Goal: Information Seeking & Learning: Learn about a topic

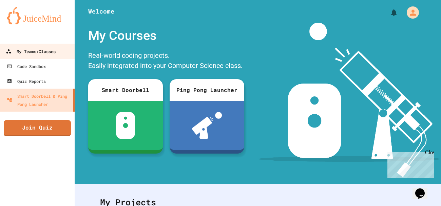
click at [53, 48] on div "My Teams/Classes" at bounding box center [31, 51] width 50 height 8
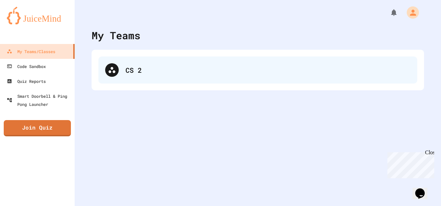
click at [124, 64] on div "CS 2" at bounding box center [257, 70] width 319 height 27
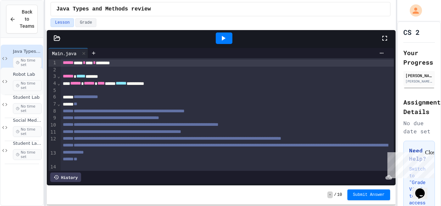
click at [14, 77] on span "Robot Lab" at bounding box center [27, 75] width 29 height 6
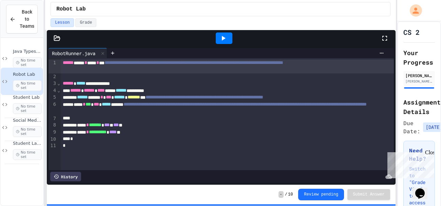
click at [260, 164] on div "**********" at bounding box center [227, 114] width 333 height 112
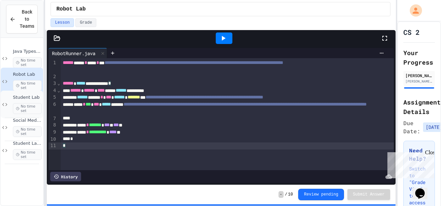
click at [24, 106] on span "No time set" at bounding box center [27, 108] width 29 height 11
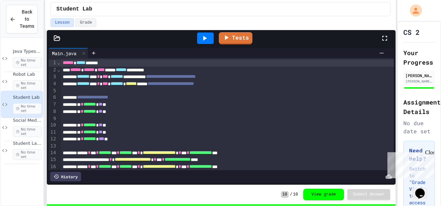
click at [18, 81] on span "No time set" at bounding box center [27, 85] width 29 height 11
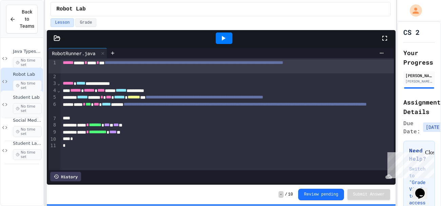
click at [20, 109] on span "No time set" at bounding box center [27, 108] width 29 height 11
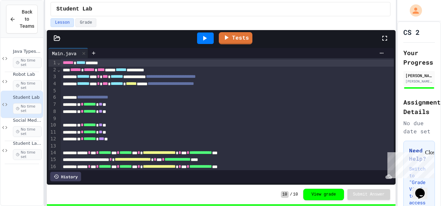
click at [18, 127] on span "No time set" at bounding box center [27, 131] width 29 height 11
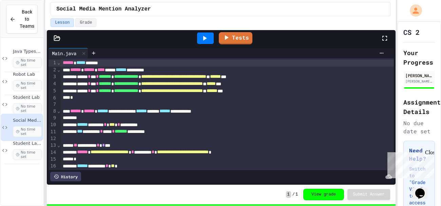
scroll to position [4, 0]
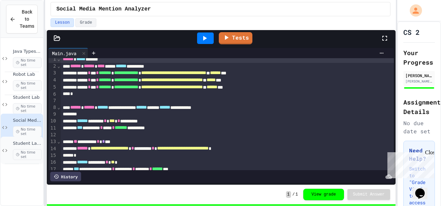
click at [15, 153] on span "No time set" at bounding box center [27, 154] width 29 height 11
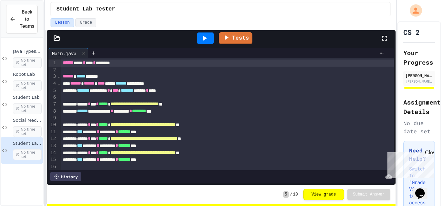
scroll to position [77, 0]
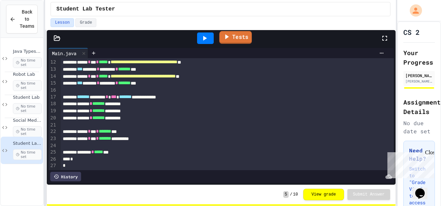
click at [240, 38] on link "Tests" at bounding box center [235, 37] width 33 height 13
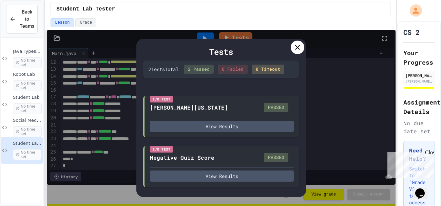
click at [298, 48] on icon at bounding box center [297, 47] width 5 height 5
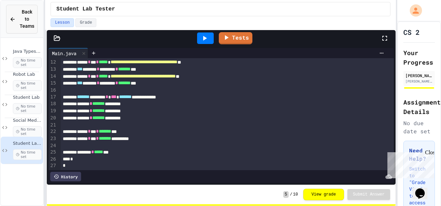
click at [32, 22] on span "Back to Teams" at bounding box center [27, 18] width 15 height 21
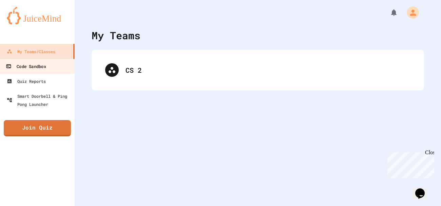
click at [48, 70] on link "Code Sandbox" at bounding box center [37, 66] width 77 height 15
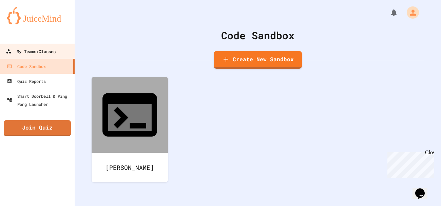
click at [31, 50] on div "My Teams/Classes" at bounding box center [31, 51] width 50 height 8
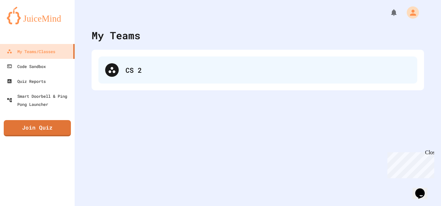
click at [164, 75] on div "CS 2" at bounding box center [267, 70] width 285 height 10
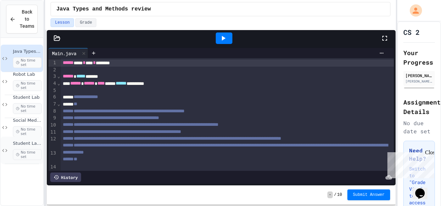
click at [24, 148] on div "Student Lab Tester No time set" at bounding box center [27, 150] width 29 height 19
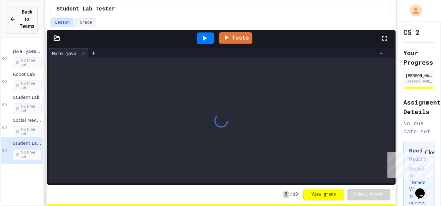
click at [16, 22] on div "Back to Teams" at bounding box center [21, 18] width 25 height 21
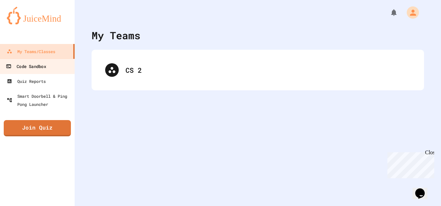
click at [46, 72] on link "Code Sandbox" at bounding box center [37, 66] width 77 height 15
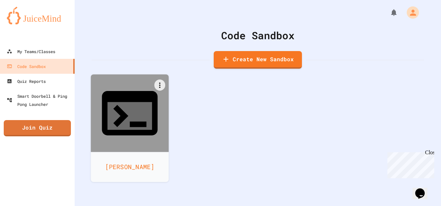
click at [157, 108] on div at bounding box center [130, 114] width 78 height 78
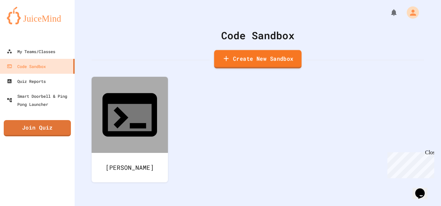
click at [254, 56] on link "Create New Sandbox" at bounding box center [257, 59] width 87 height 19
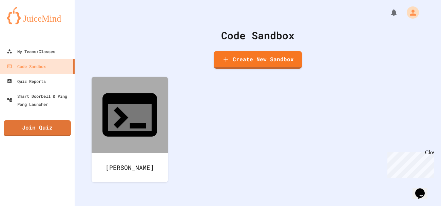
scroll to position [43, 0]
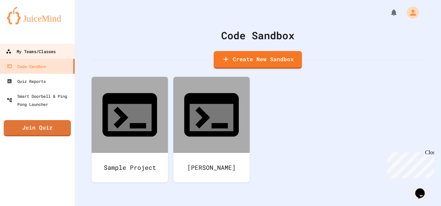
click at [45, 49] on div "My Teams/Classes" at bounding box center [31, 51] width 50 height 8
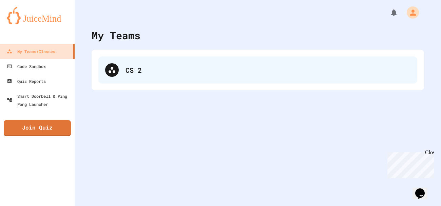
click at [120, 68] on div "CS 2" at bounding box center [257, 70] width 319 height 27
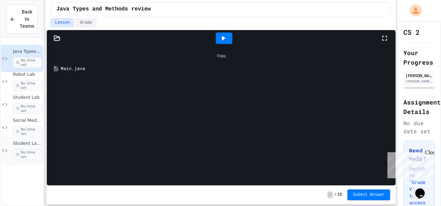
click at [29, 141] on span "Student Lab Tester" at bounding box center [27, 144] width 29 height 6
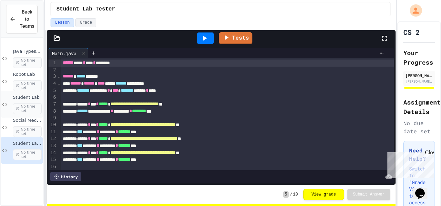
click at [23, 98] on span "Student Lab" at bounding box center [27, 98] width 29 height 6
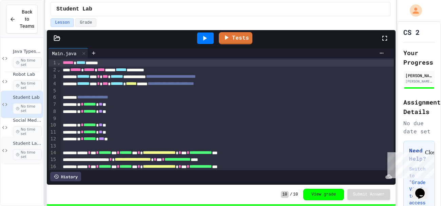
click at [24, 159] on span "No time set" at bounding box center [27, 154] width 29 height 11
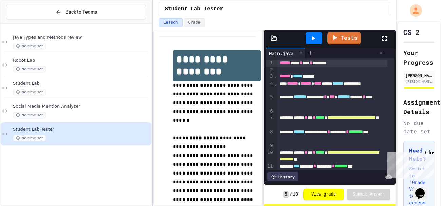
click at [152, 148] on div at bounding box center [152, 103] width 1 height 206
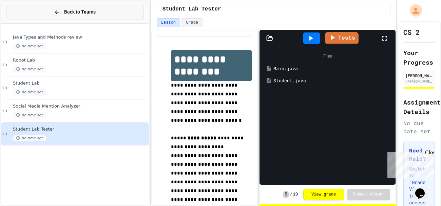
click at [123, 9] on button "Back to Teams" at bounding box center [75, 12] width 138 height 15
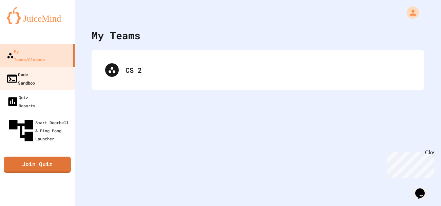
click at [54, 70] on link "Code Sandbox" at bounding box center [37, 79] width 77 height 24
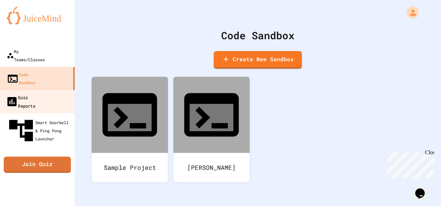
click at [49, 90] on link "Quiz Reports" at bounding box center [37, 102] width 77 height 24
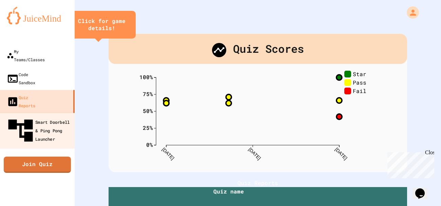
click at [50, 113] on link "Smart Doorbell & Ping Pong Launcher" at bounding box center [37, 131] width 77 height 36
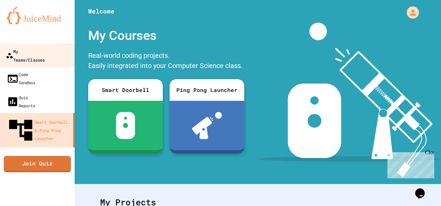
click at [40, 55] on div "My Teams/Classes" at bounding box center [25, 55] width 39 height 17
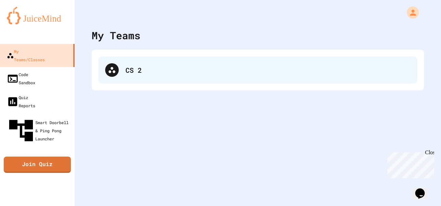
click at [130, 69] on div "CS 2" at bounding box center [267, 70] width 285 height 10
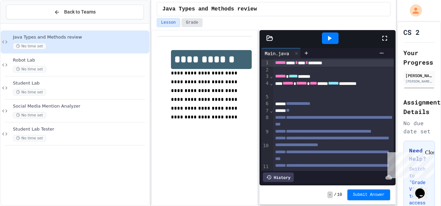
click at [198, 27] on button "Grade" at bounding box center [191, 22] width 21 height 9
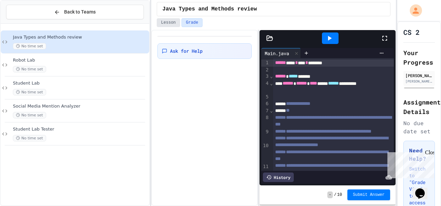
click at [173, 24] on button "Lesson" at bounding box center [168, 22] width 23 height 9
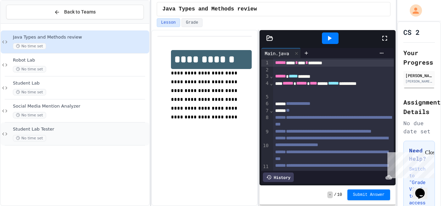
click at [36, 131] on span "Student Lab Tester" at bounding box center [80, 130] width 135 height 6
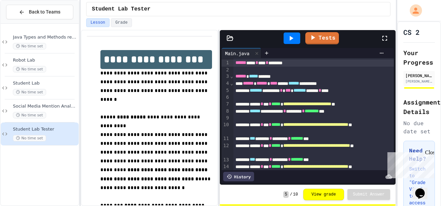
click at [78, 105] on div "**********" at bounding box center [220, 103] width 441 height 206
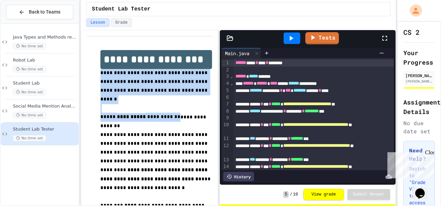
drag, startPoint x: 100, startPoint y: 72, endPoint x: 167, endPoint y: 105, distance: 74.6
click at [167, 113] on p "**********" at bounding box center [155, 122] width 111 height 18
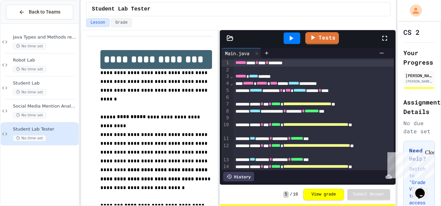
click at [167, 113] on p "**********" at bounding box center [155, 122] width 111 height 18
